Goal: Navigation & Orientation: Find specific page/section

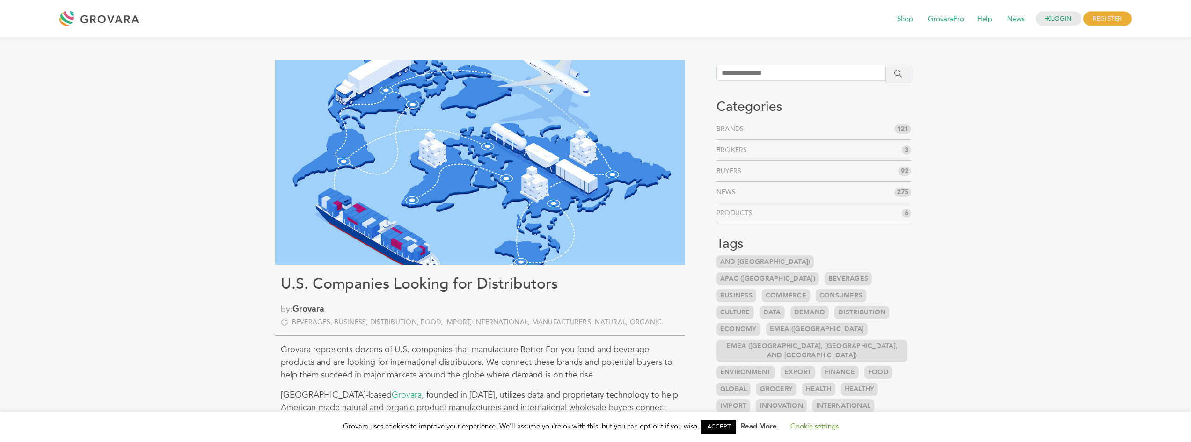
click at [108, 24] on div at bounding box center [101, 18] width 84 height 22
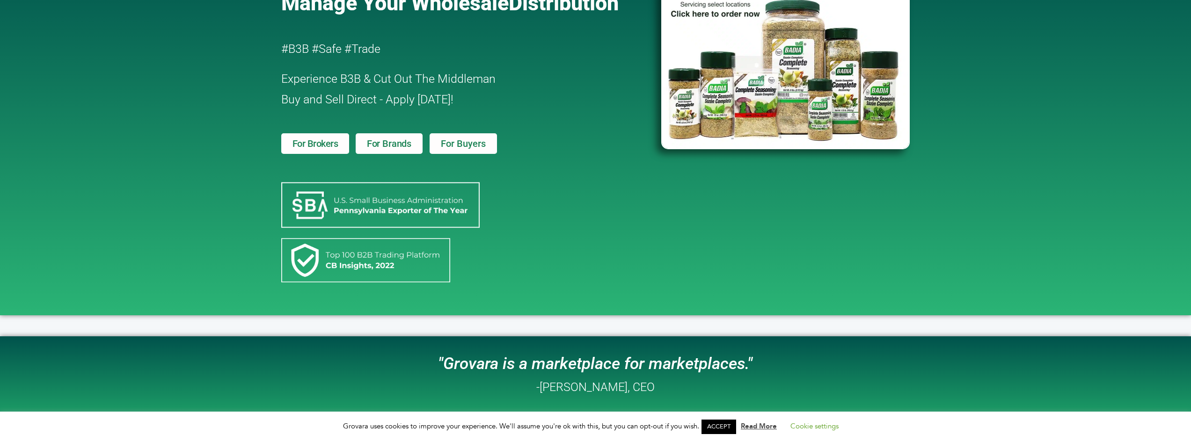
scroll to position [140, 0]
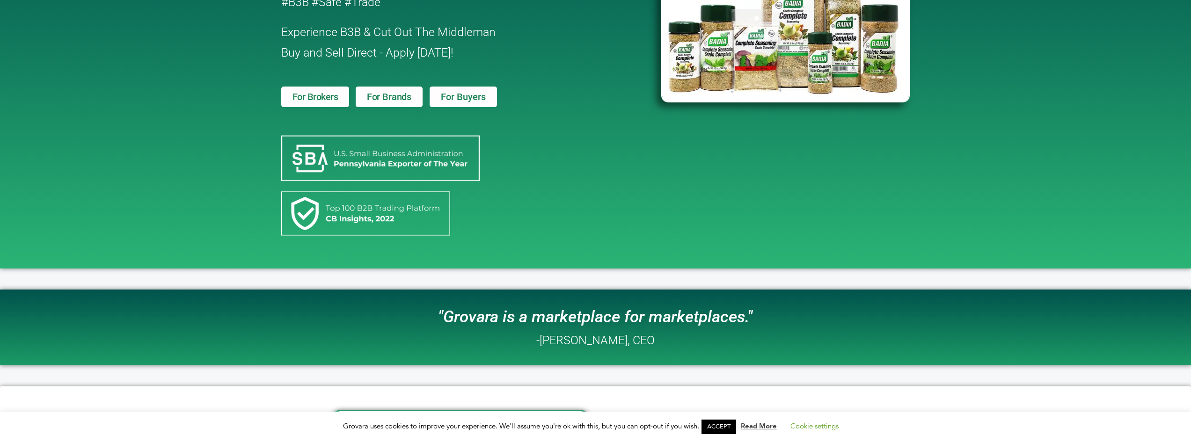
click at [388, 90] on link "For Brands" at bounding box center [389, 97] width 67 height 21
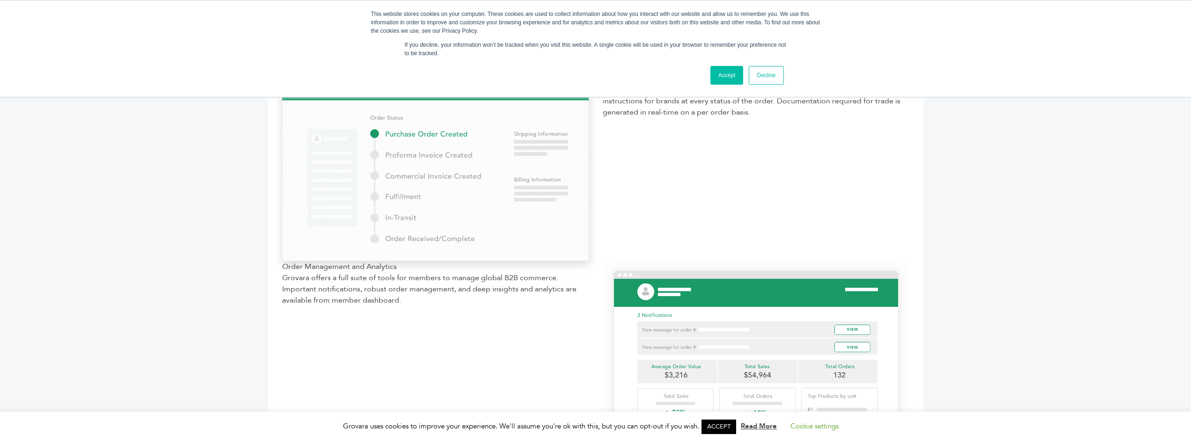
scroll to position [1030, 0]
